Goal: Task Accomplishment & Management: Manage account settings

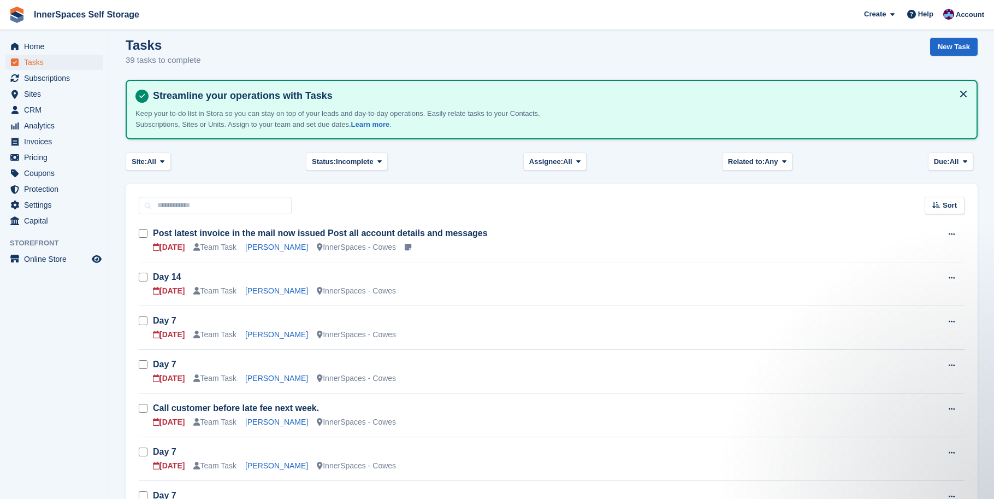
click at [384, 48] on div "Tasks 39 tasks to complete New Task" at bounding box center [552, 59] width 852 height 42
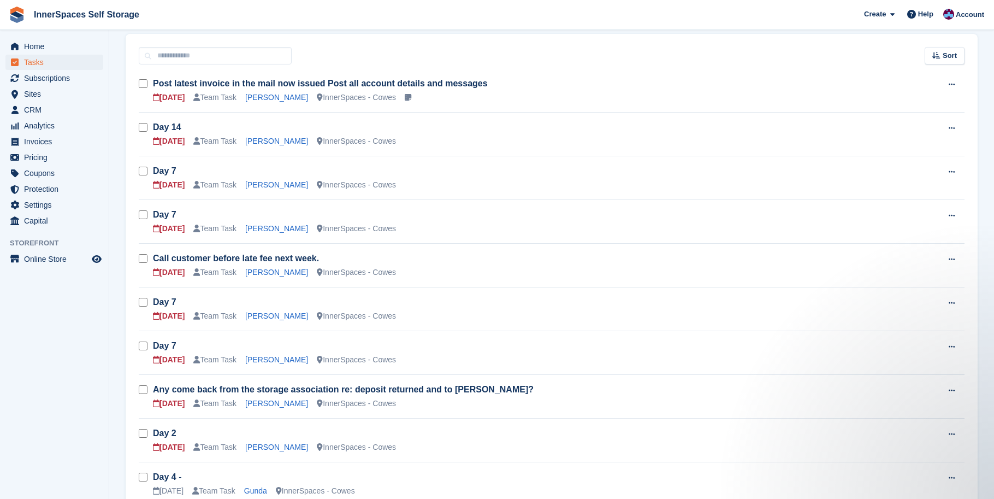
scroll to position [154, 0]
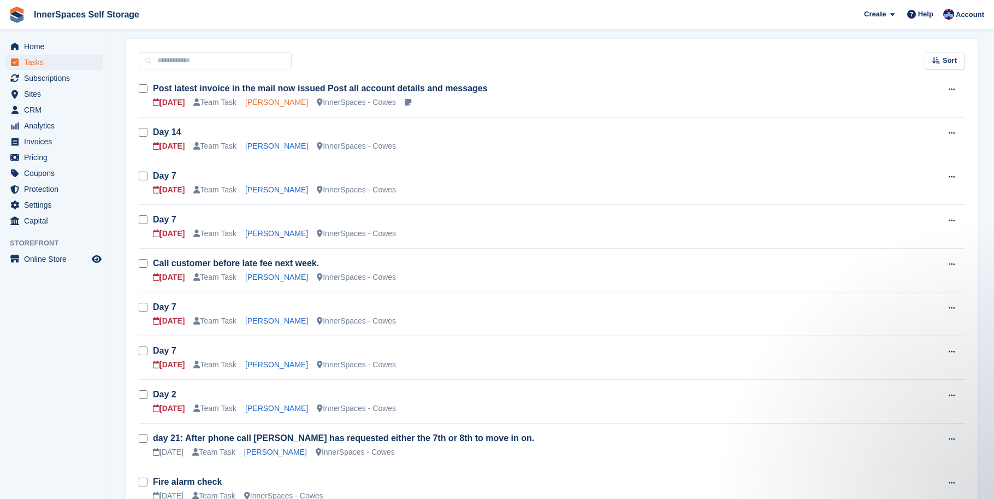
click at [274, 105] on link "[PERSON_NAME]" at bounding box center [276, 102] width 63 height 9
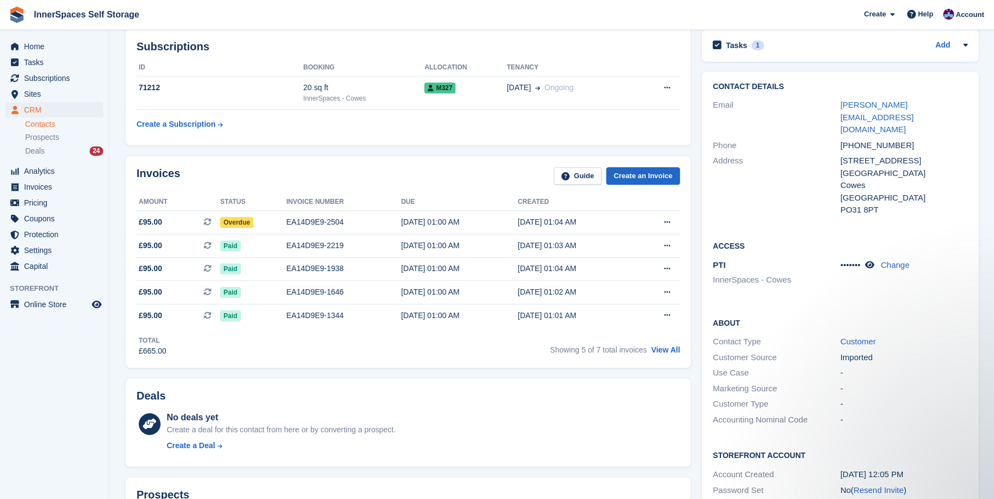
scroll to position [136, 0]
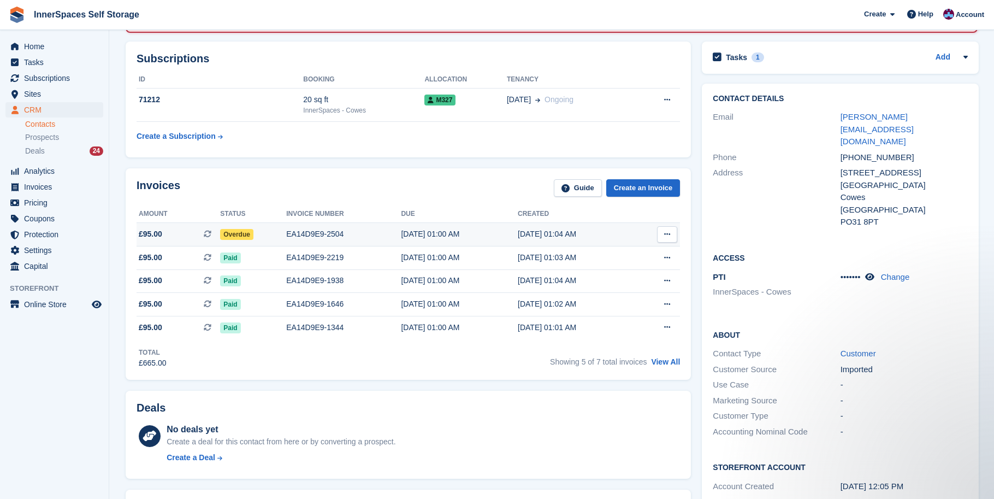
click at [304, 233] on div "EA14D9E9-2504" at bounding box center [343, 233] width 115 height 11
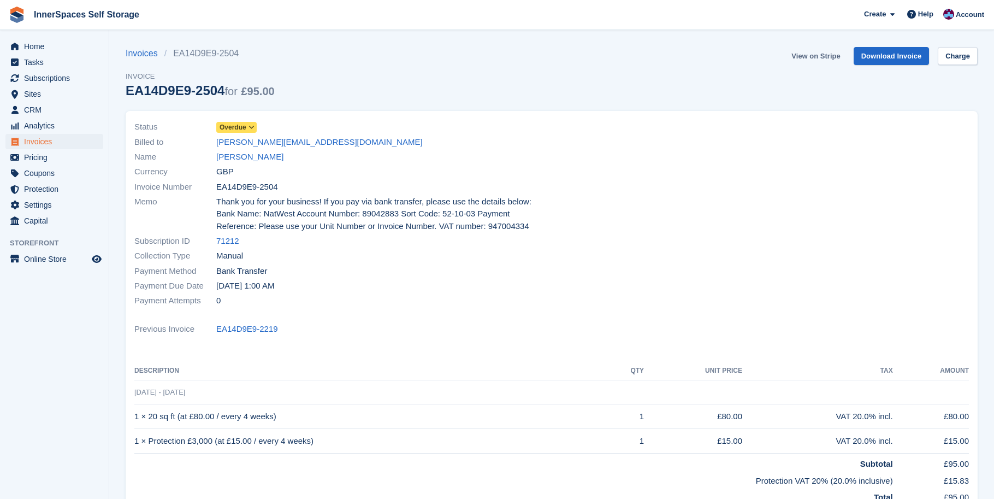
click at [808, 60] on link "View on Stripe" at bounding box center [815, 56] width 57 height 18
